Goal: Task Accomplishment & Management: Use online tool/utility

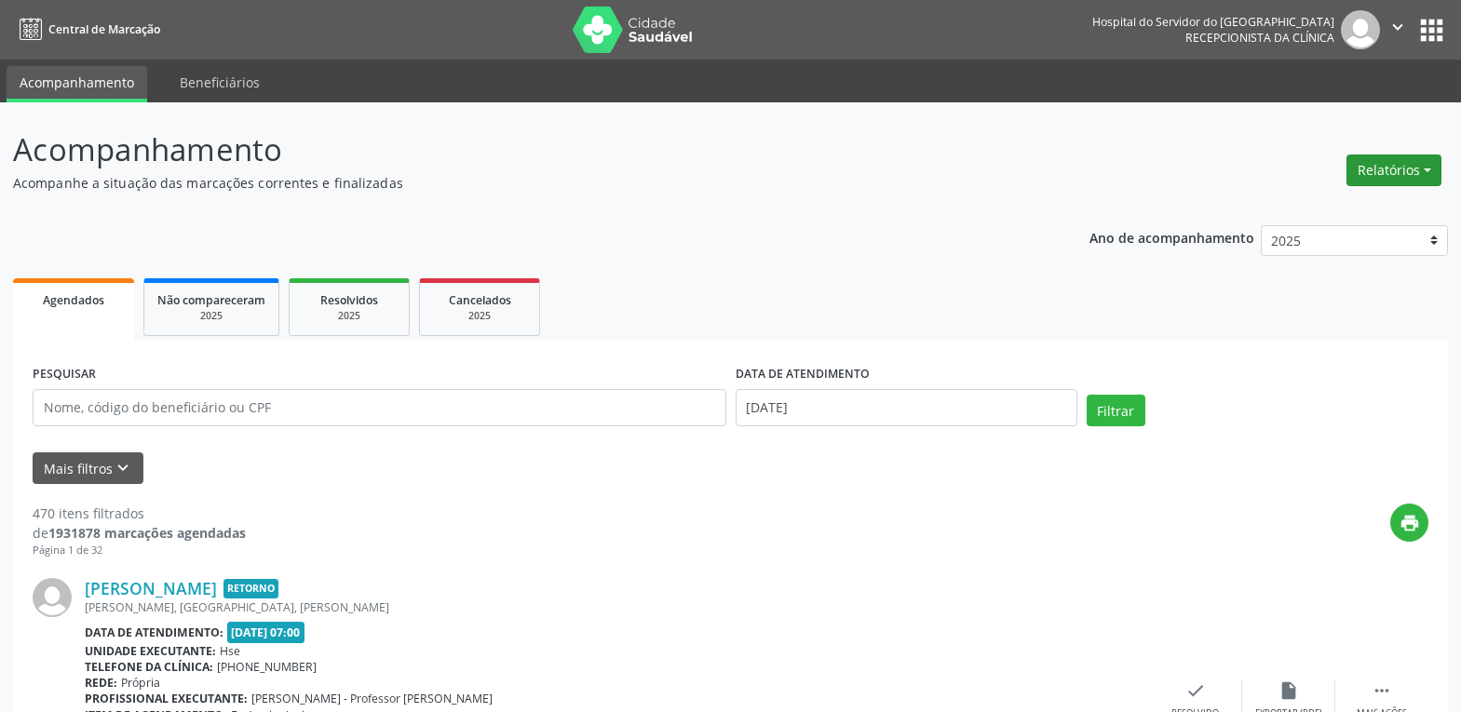
click at [1400, 173] on button "Relatórios" at bounding box center [1394, 171] width 95 height 32
click at [1306, 216] on link "Agendamentos" at bounding box center [1342, 210] width 200 height 26
select select "9"
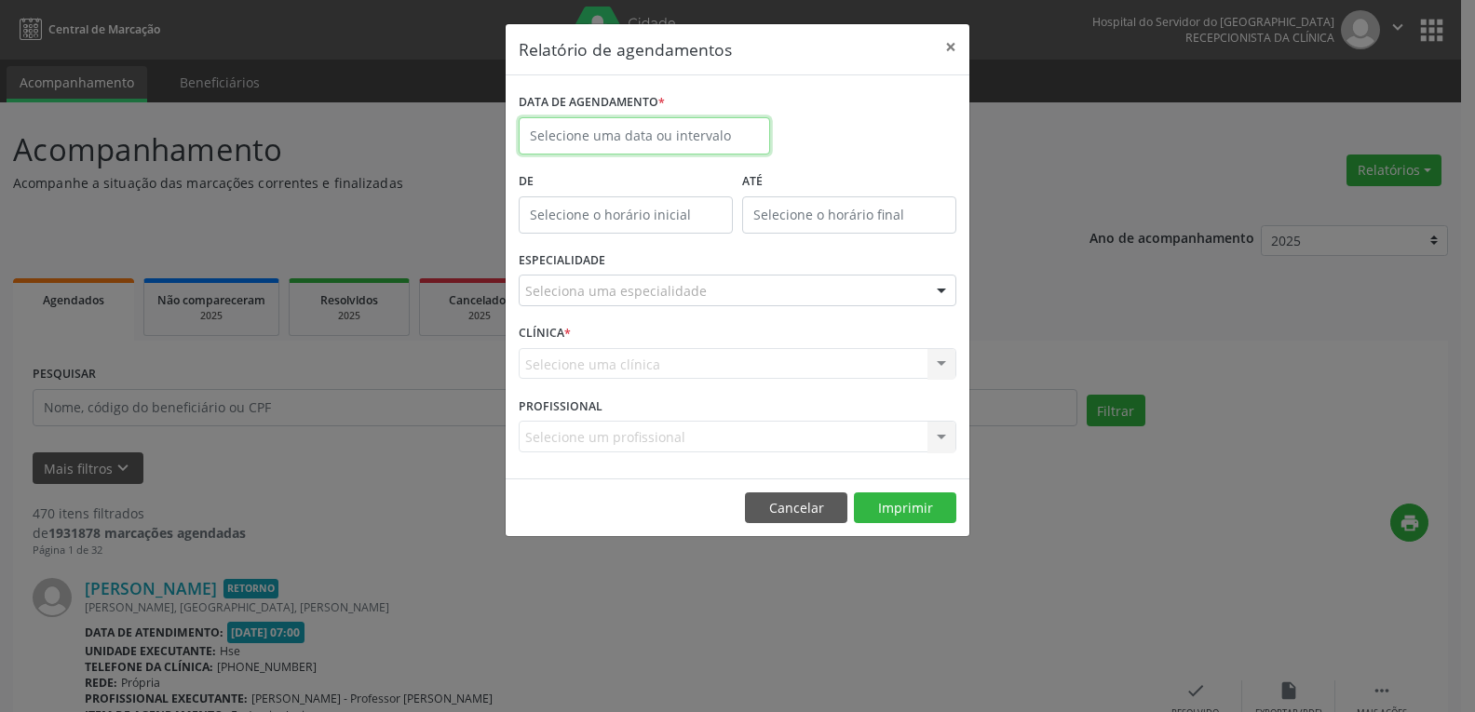
click at [671, 150] on body "Central de Marcação Hospital do Servidor do [GEOGRAPHIC_DATA] Recepcionista da …" at bounding box center [737, 356] width 1475 height 712
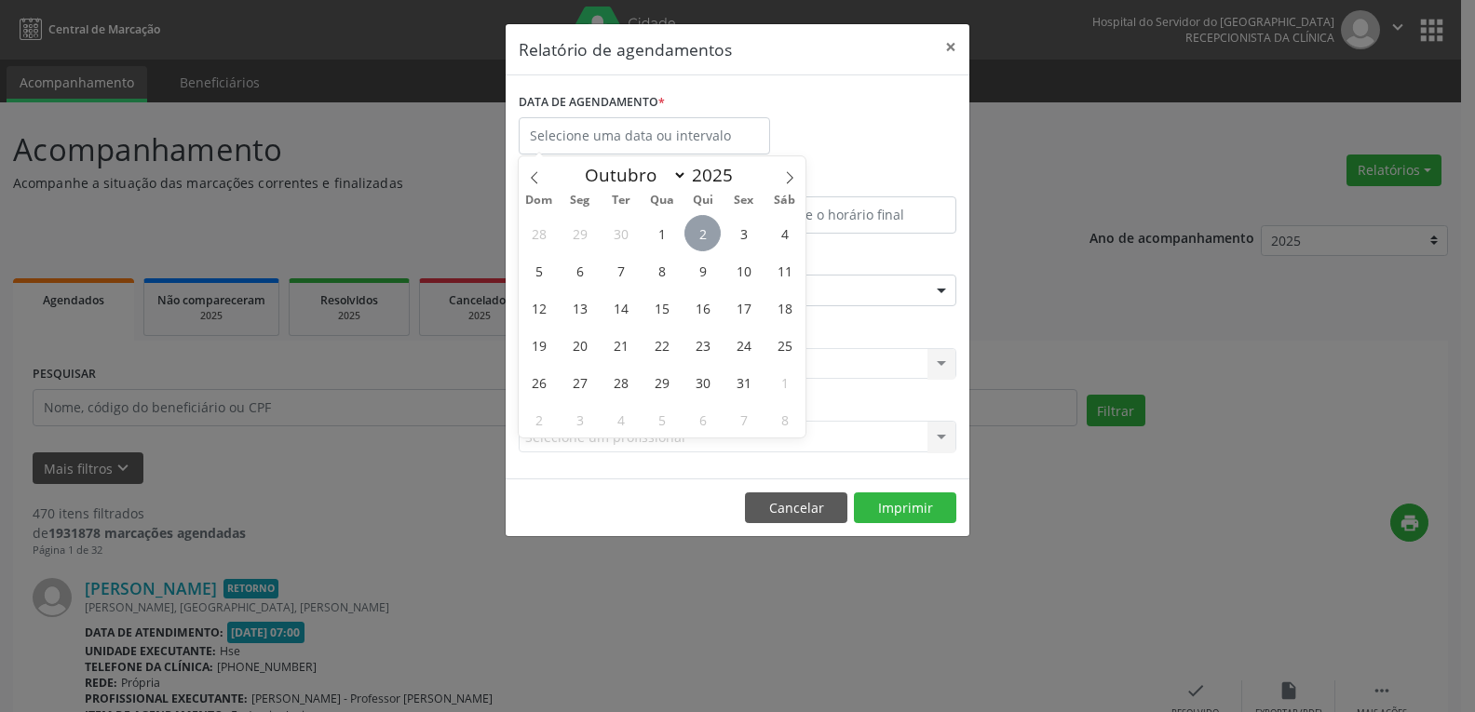
click at [704, 239] on span "2" at bounding box center [702, 233] width 36 height 36
type input "[DATE]"
click at [704, 239] on span "2" at bounding box center [702, 233] width 36 height 36
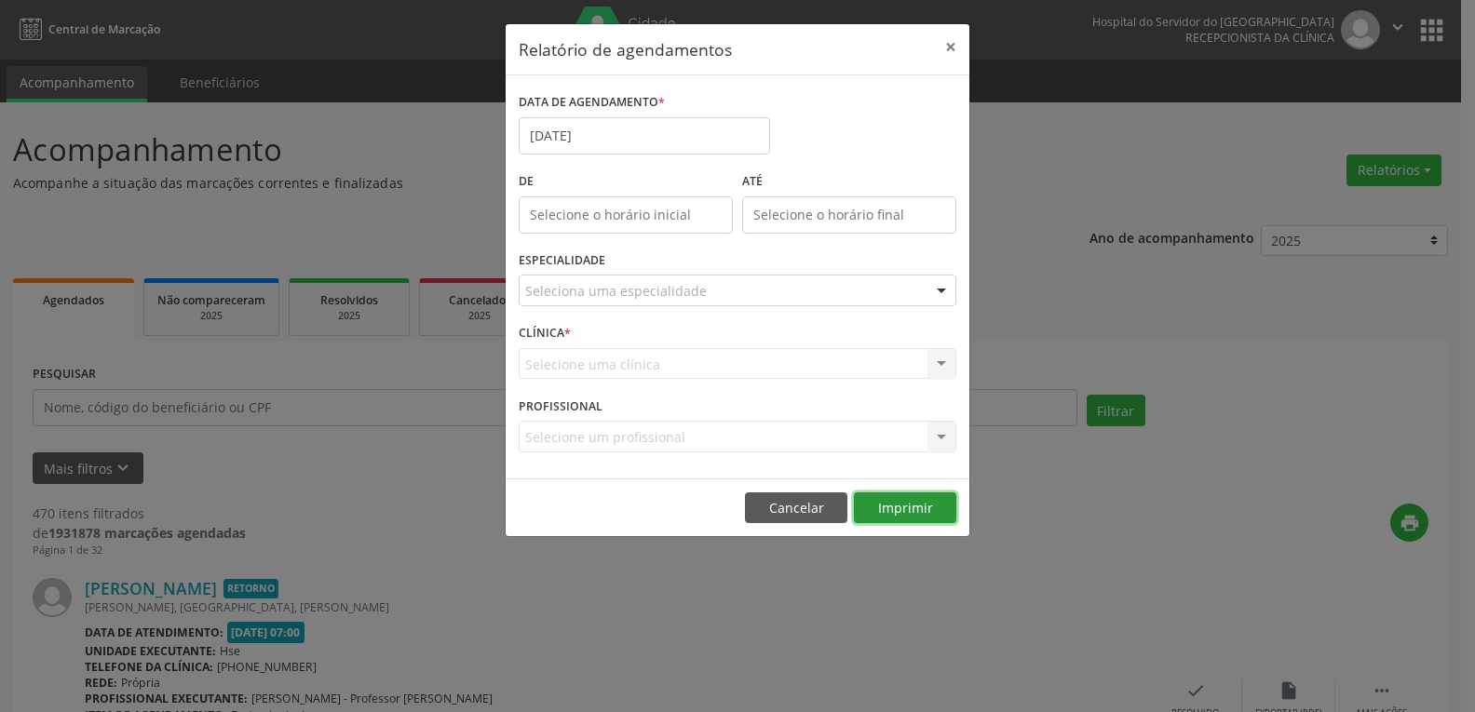
click at [896, 517] on button "Imprimir" at bounding box center [905, 509] width 102 height 32
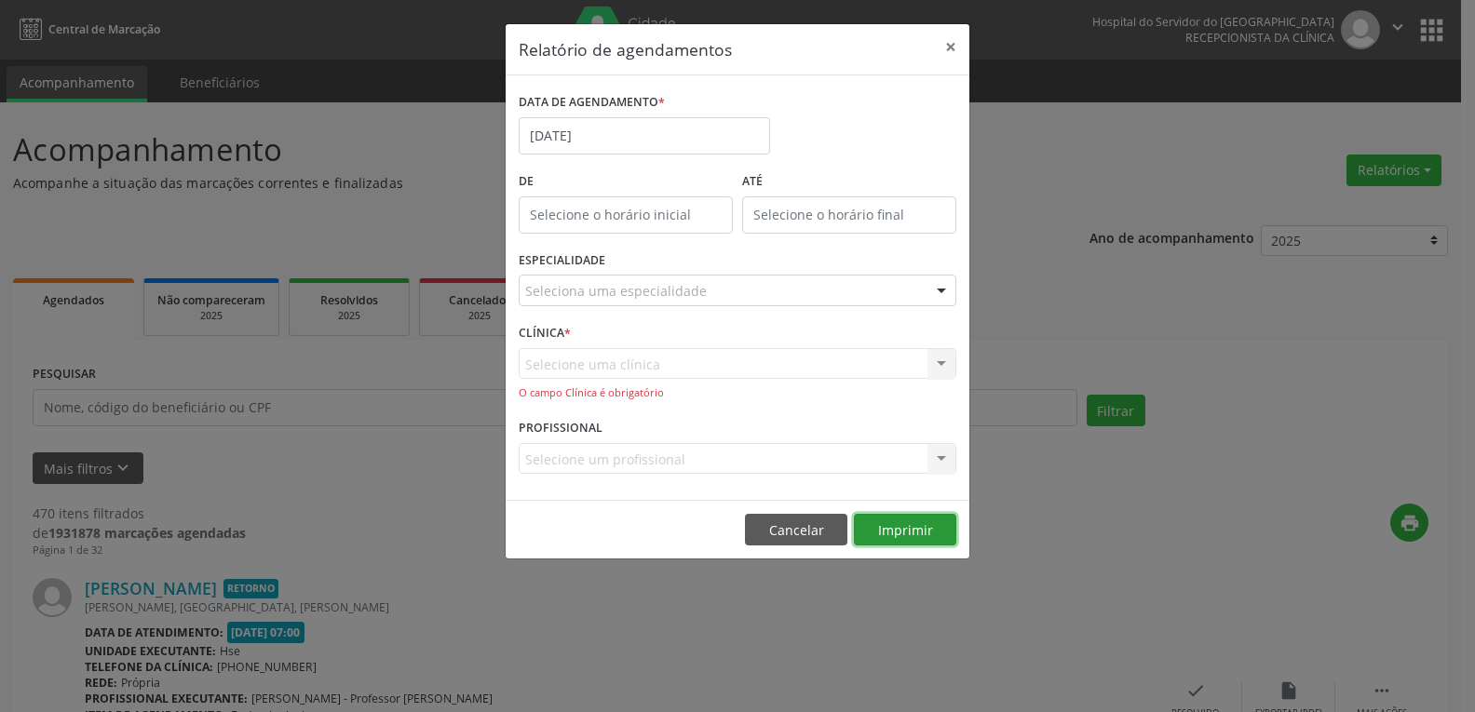
click at [909, 530] on button "Imprimir" at bounding box center [905, 530] width 102 height 32
click at [919, 531] on button "Imprimir" at bounding box center [905, 530] width 102 height 32
click at [948, 54] on button "×" at bounding box center [950, 47] width 37 height 46
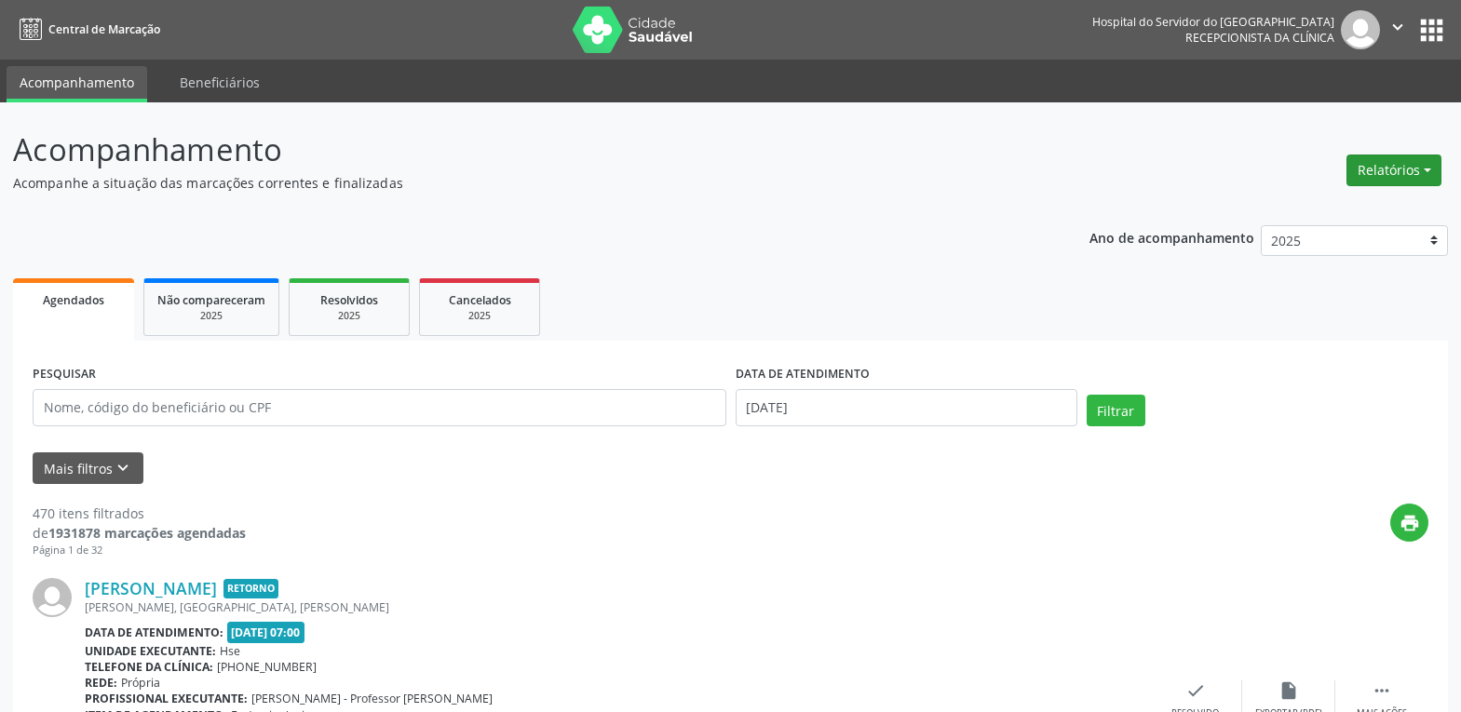
click at [1414, 169] on button "Relatórios" at bounding box center [1394, 171] width 95 height 32
click at [1297, 216] on link "Agendamentos" at bounding box center [1342, 210] width 200 height 26
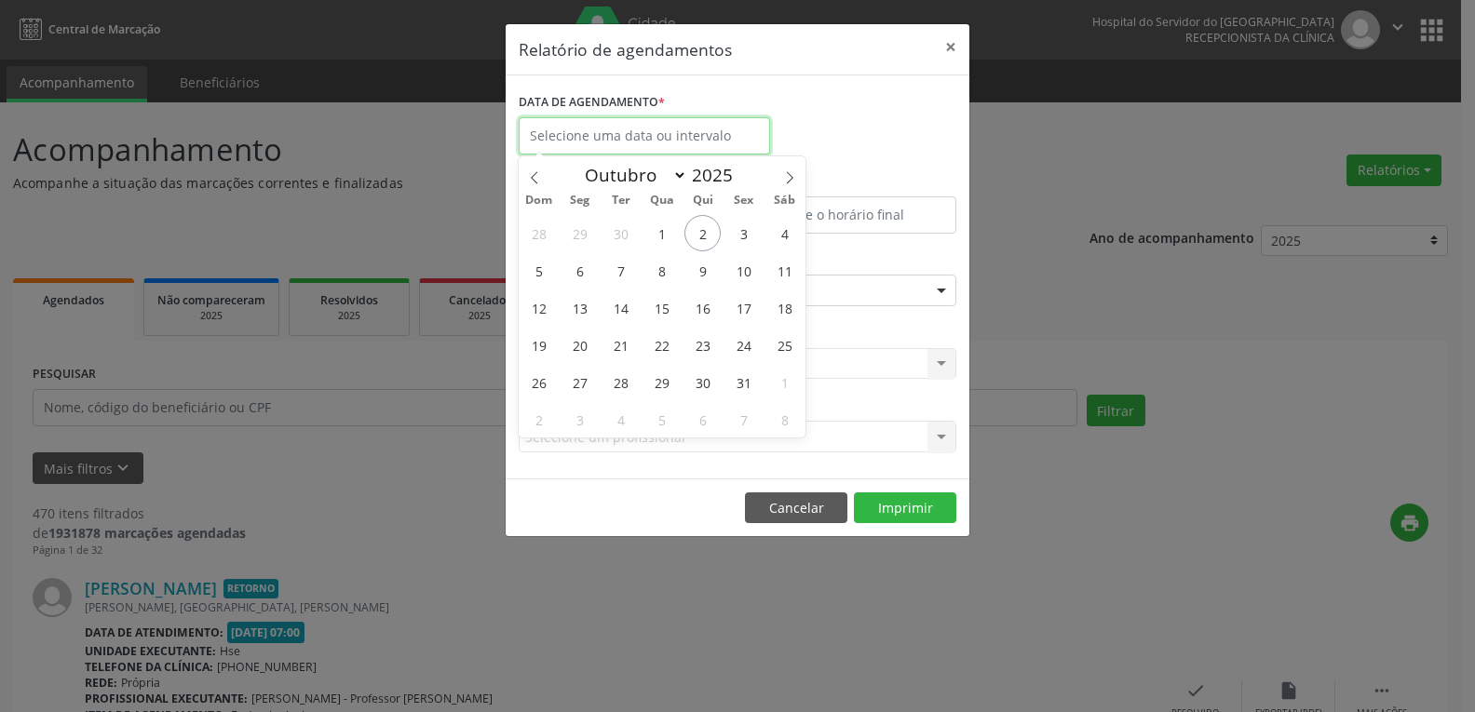
click at [648, 151] on input "text" at bounding box center [644, 135] width 251 height 37
click at [702, 234] on span "2" at bounding box center [702, 233] width 36 height 36
type input "[DATE]"
click at [702, 234] on span "2" at bounding box center [702, 233] width 36 height 36
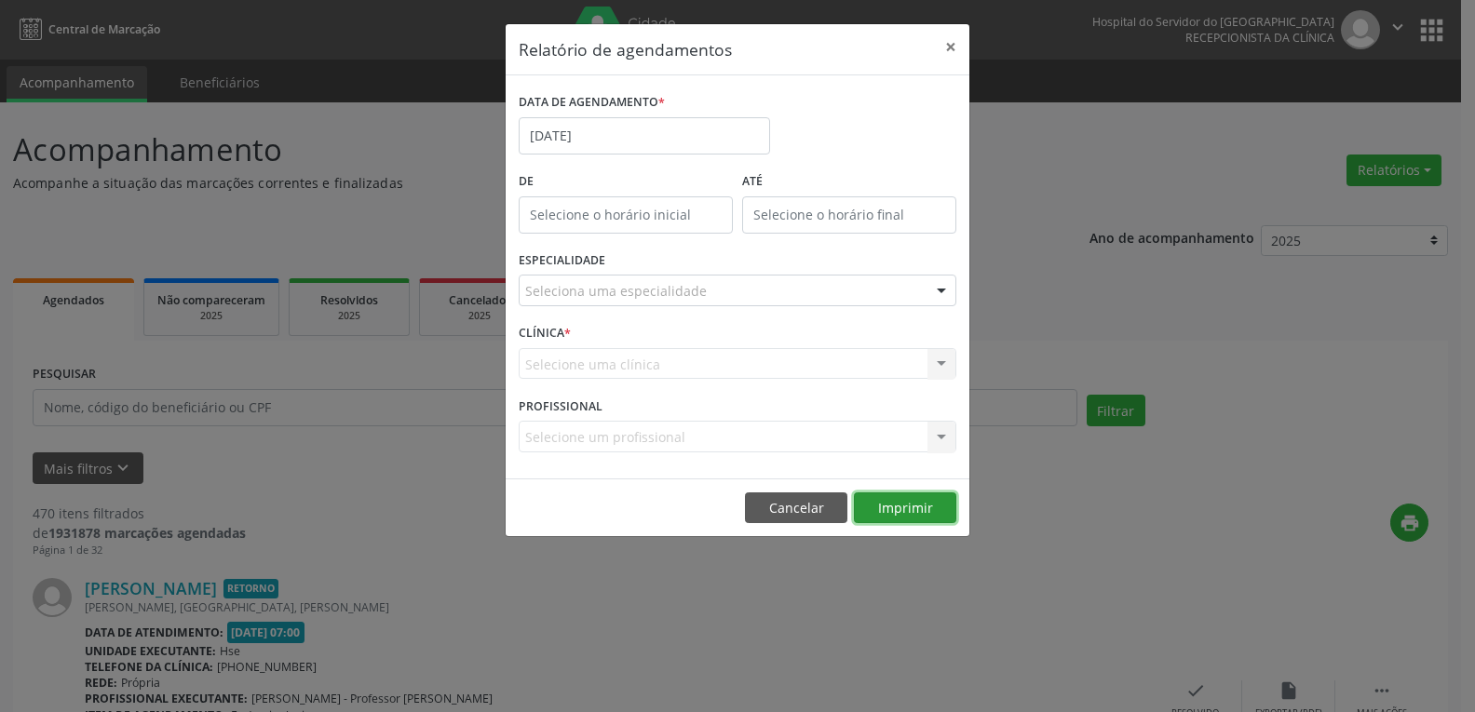
click at [909, 503] on button "Imprimir" at bounding box center [905, 509] width 102 height 32
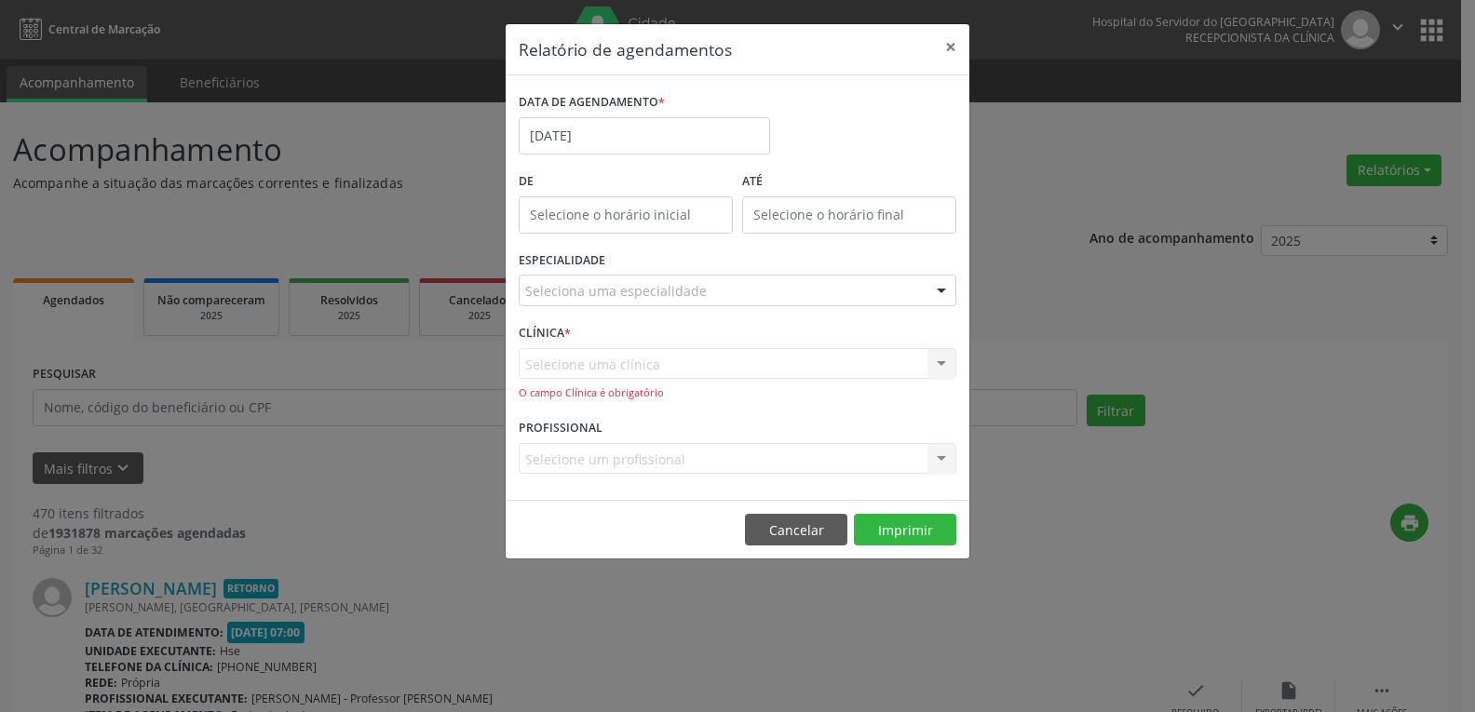
click at [695, 359] on div "Selecione uma clínica Nenhum resultado encontrado para: " " Não há nenhuma opçã…" at bounding box center [738, 374] width 438 height 53
click at [930, 294] on div at bounding box center [942, 292] width 28 height 32
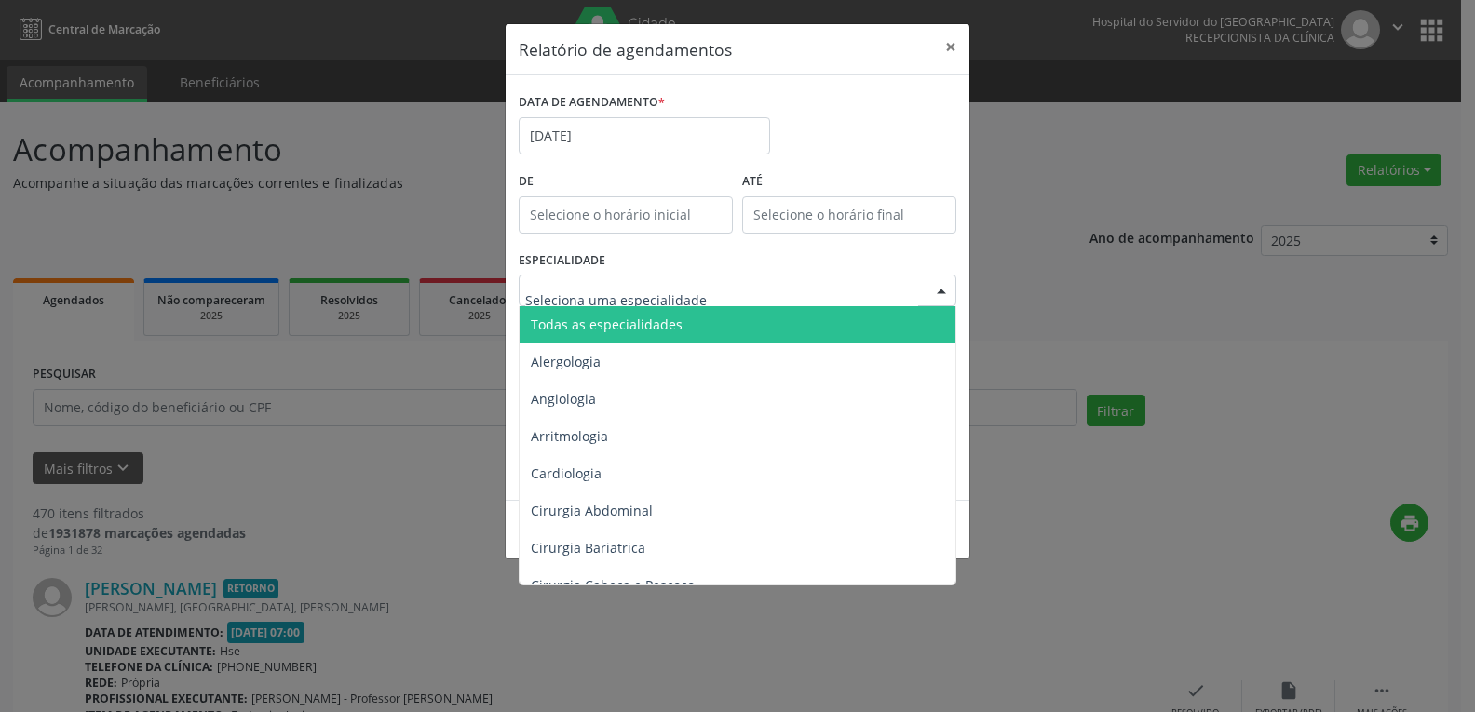
click at [881, 320] on span "Todas as especialidades" at bounding box center [739, 324] width 439 height 37
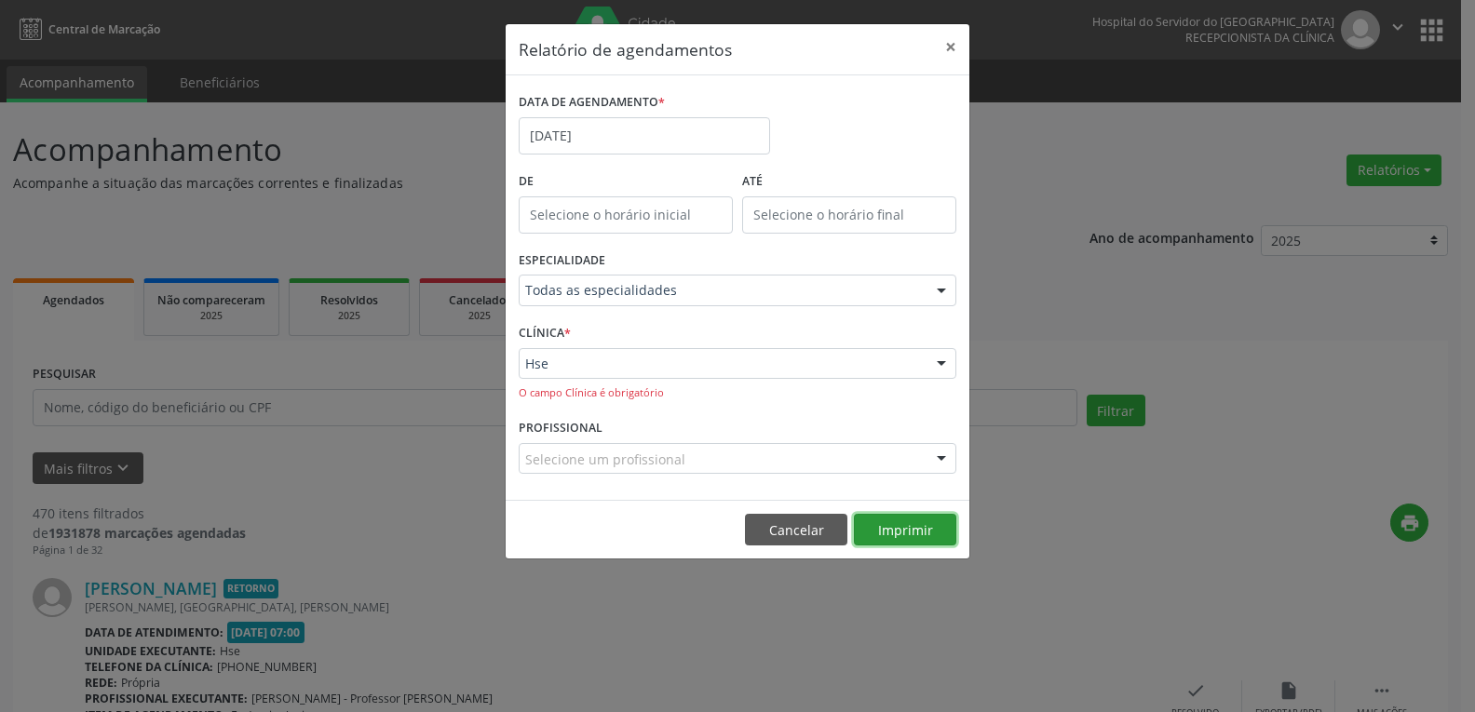
click at [915, 530] on button "Imprimir" at bounding box center [905, 530] width 102 height 32
